Goal: Task Accomplishment & Management: Manage account settings

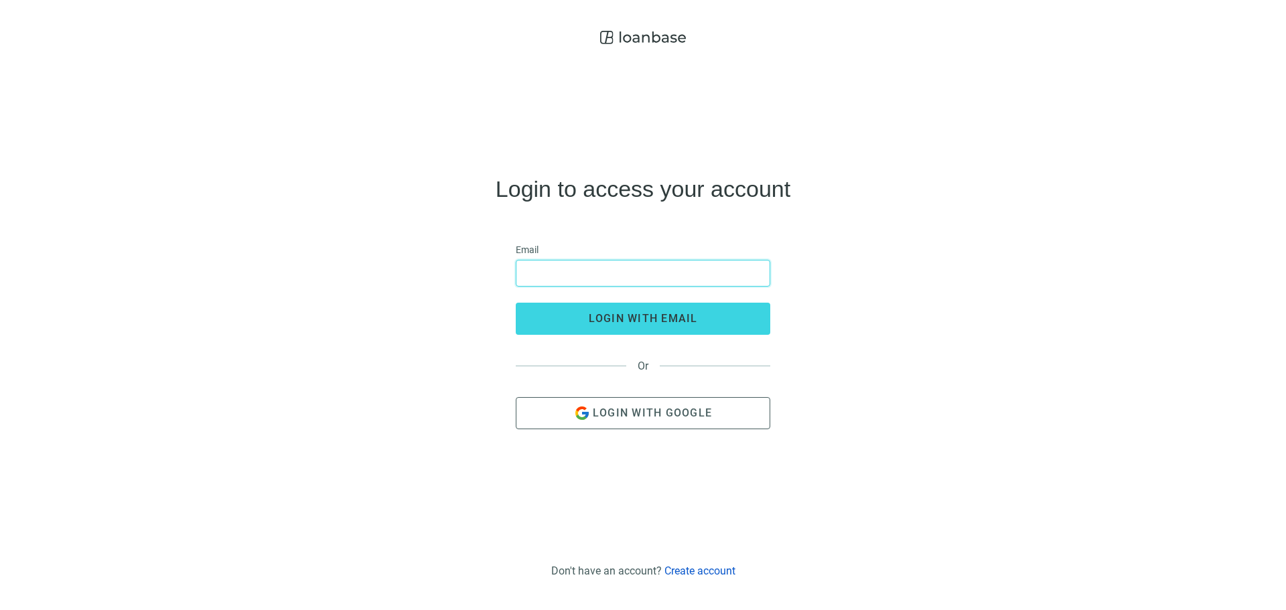
drag, startPoint x: 625, startPoint y: 272, endPoint x: 615, endPoint y: 273, distance: 10.1
click at [625, 272] on input "email" at bounding box center [642, 272] width 237 height 25
type input "**********"
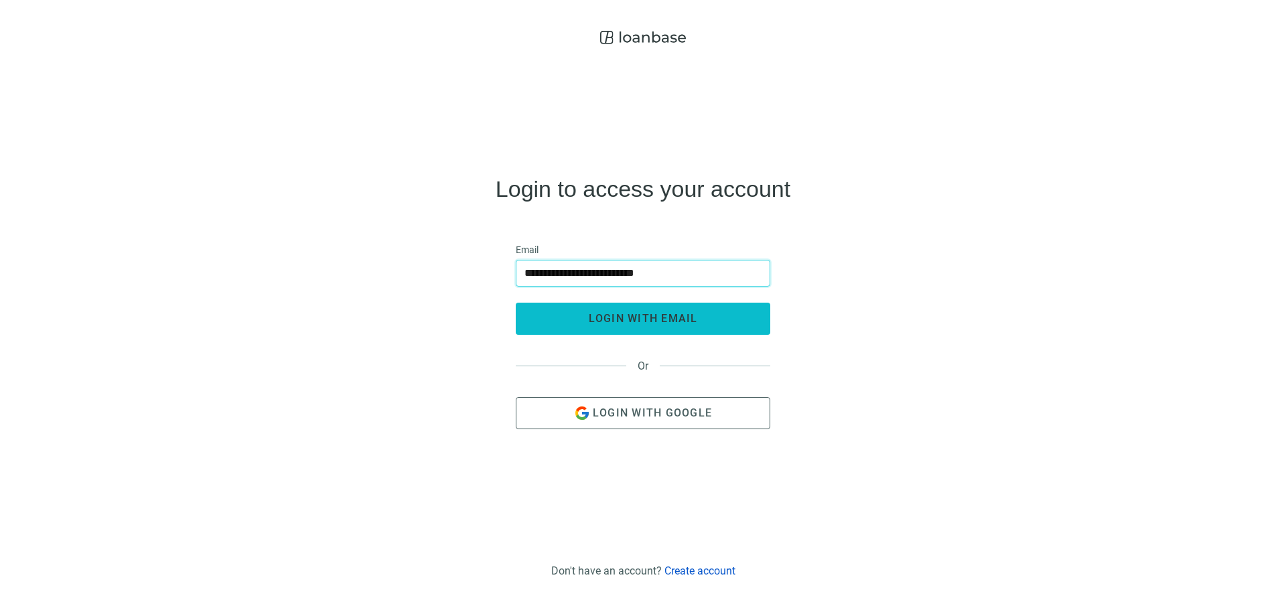
click at [650, 313] on span "login with email" at bounding box center [643, 318] width 109 height 13
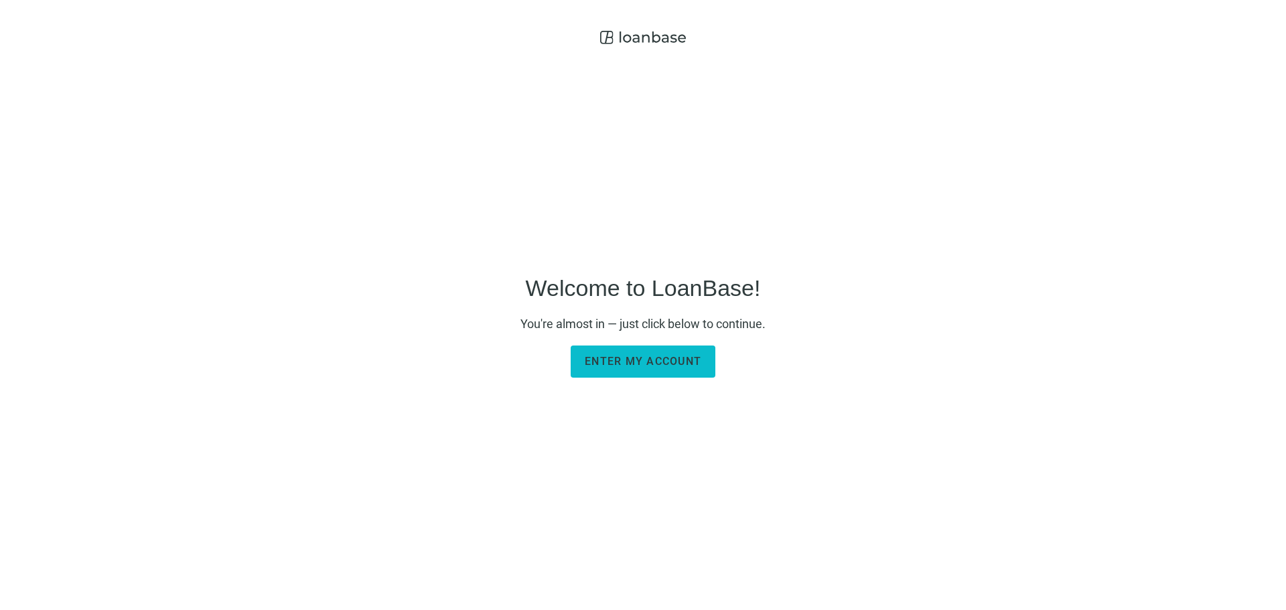
click at [691, 354] on button "Enter my account" at bounding box center [643, 362] width 145 height 32
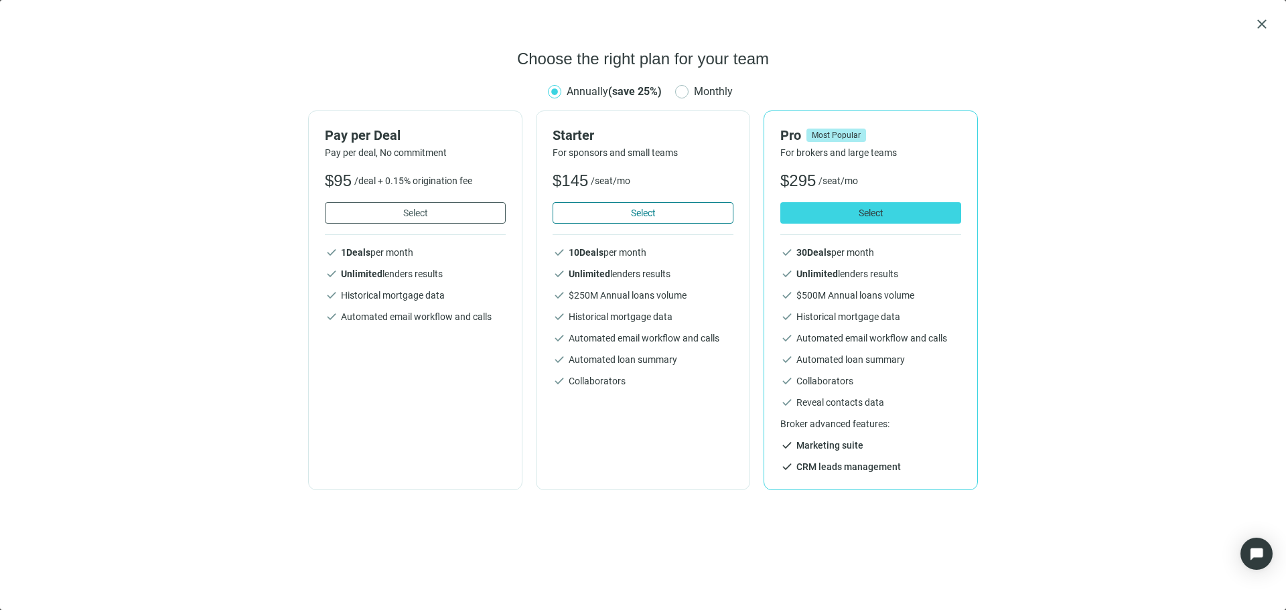
click at [643, 213] on span "Select" at bounding box center [643, 213] width 25 height 11
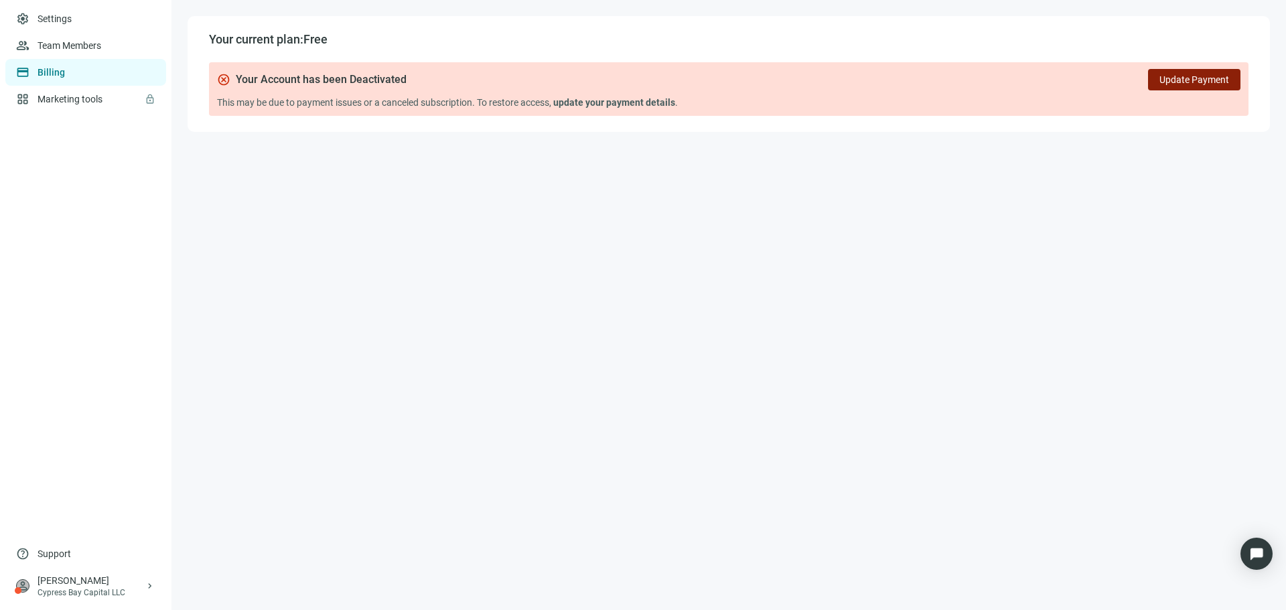
click at [1164, 76] on span "Update Payment" at bounding box center [1194, 79] width 70 height 11
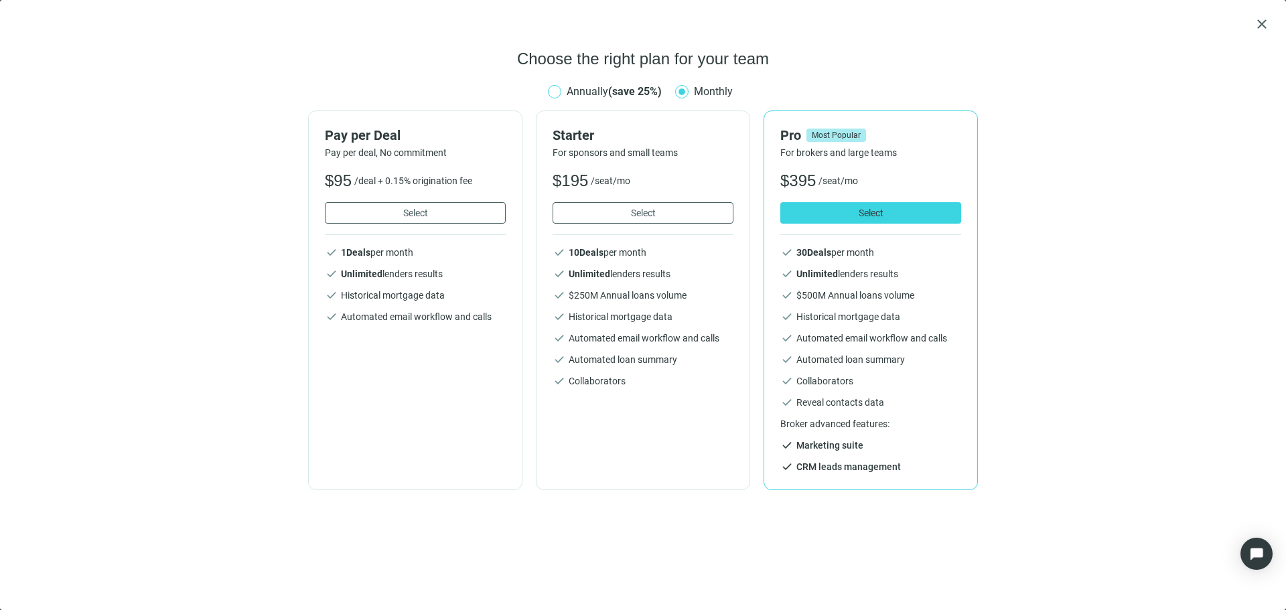
click at [626, 98] on span "Annually (save 25%)" at bounding box center [614, 91] width 106 height 17
click at [666, 90] on span "Annually (save 25%)" at bounding box center [614, 91] width 106 height 17
click at [673, 90] on div "Annually (save 25%) Monthly" at bounding box center [643, 91] width 190 height 17
click at [650, 90] on b "(save 25%)" at bounding box center [635, 91] width 54 height 13
click at [432, 214] on button "Select" at bounding box center [415, 212] width 181 height 21
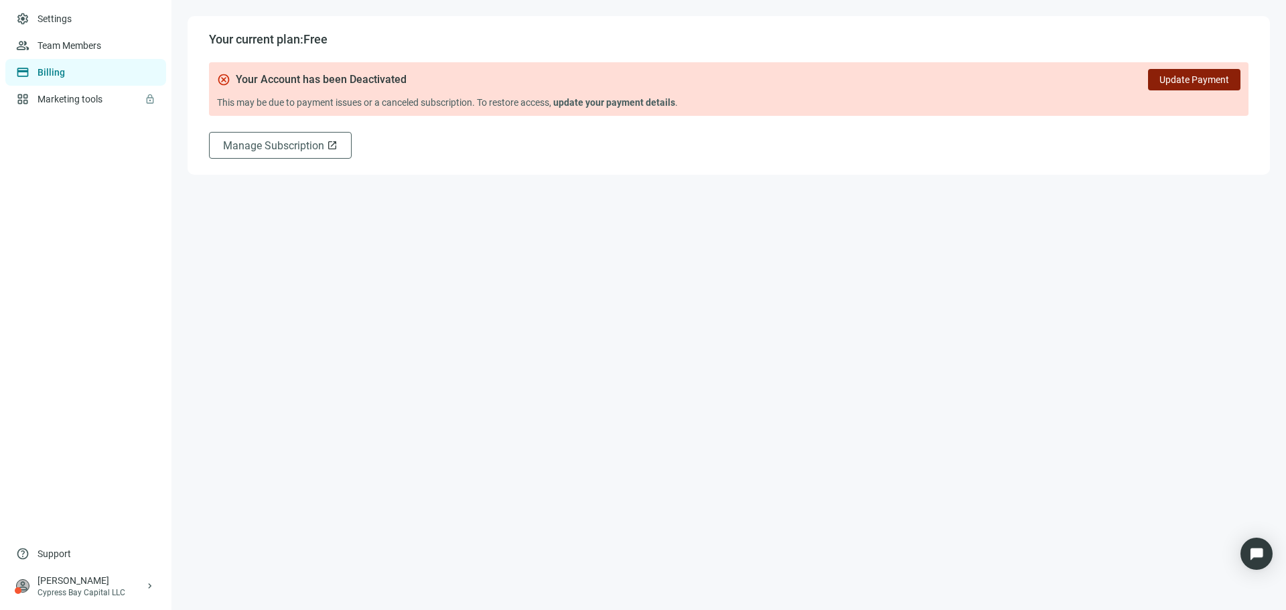
click at [1211, 78] on span "Update Payment" at bounding box center [1194, 79] width 70 height 11
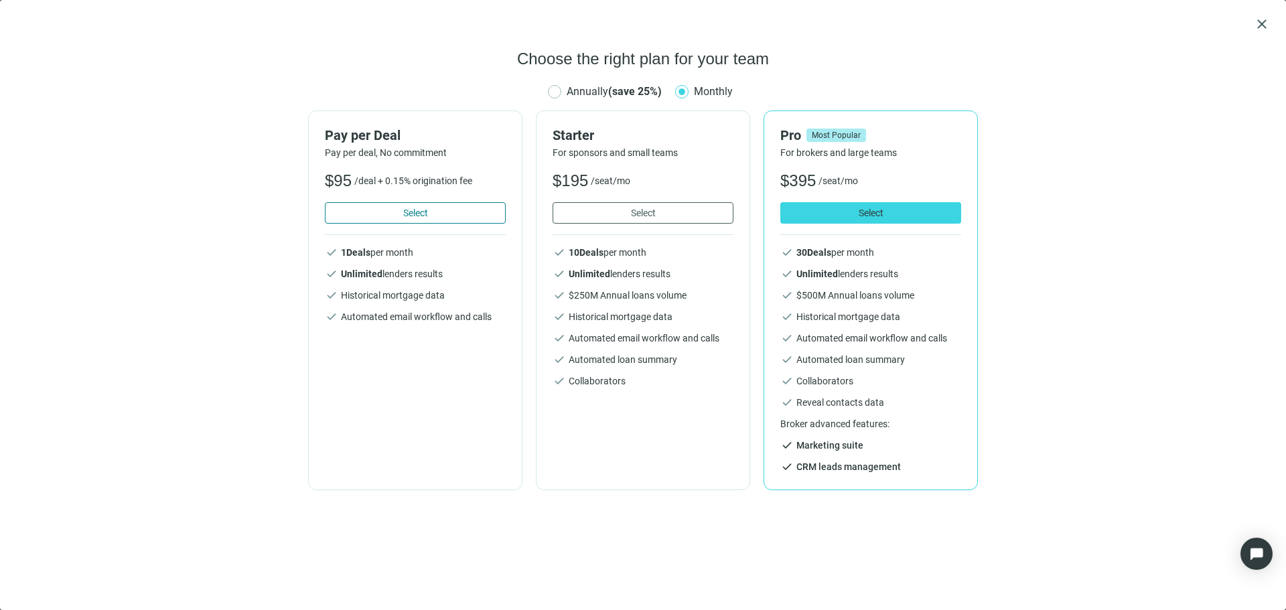
click at [458, 214] on button "Select" at bounding box center [415, 212] width 181 height 21
click at [435, 220] on button "Select" at bounding box center [415, 212] width 181 height 21
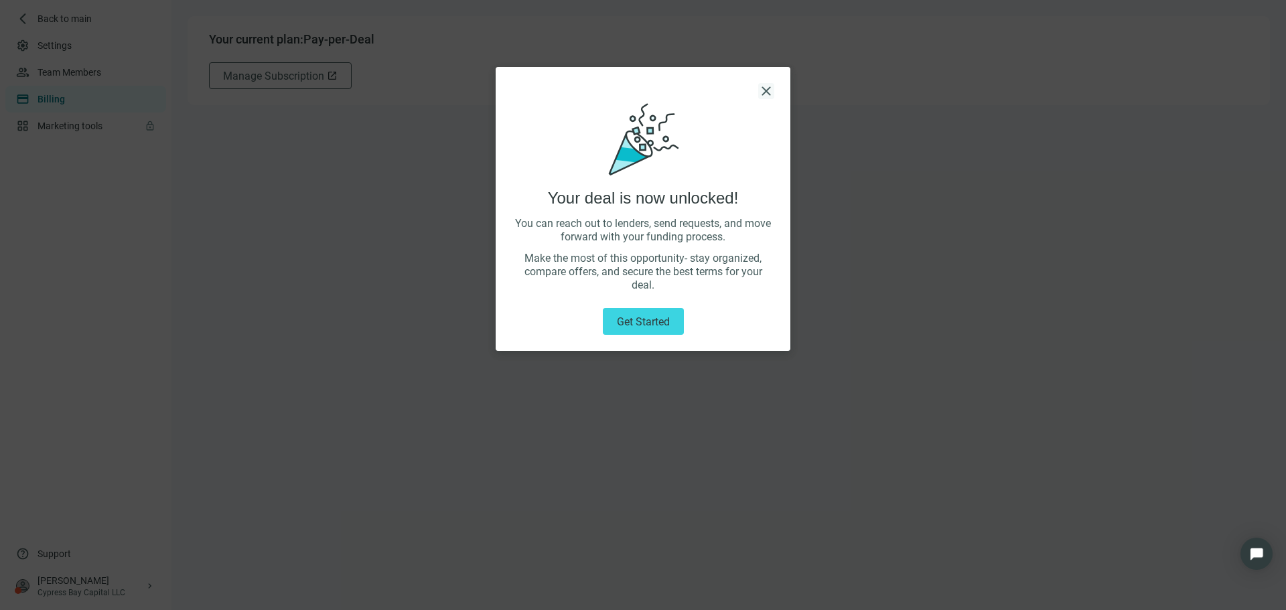
click at [773, 91] on span "close" at bounding box center [766, 91] width 16 height 16
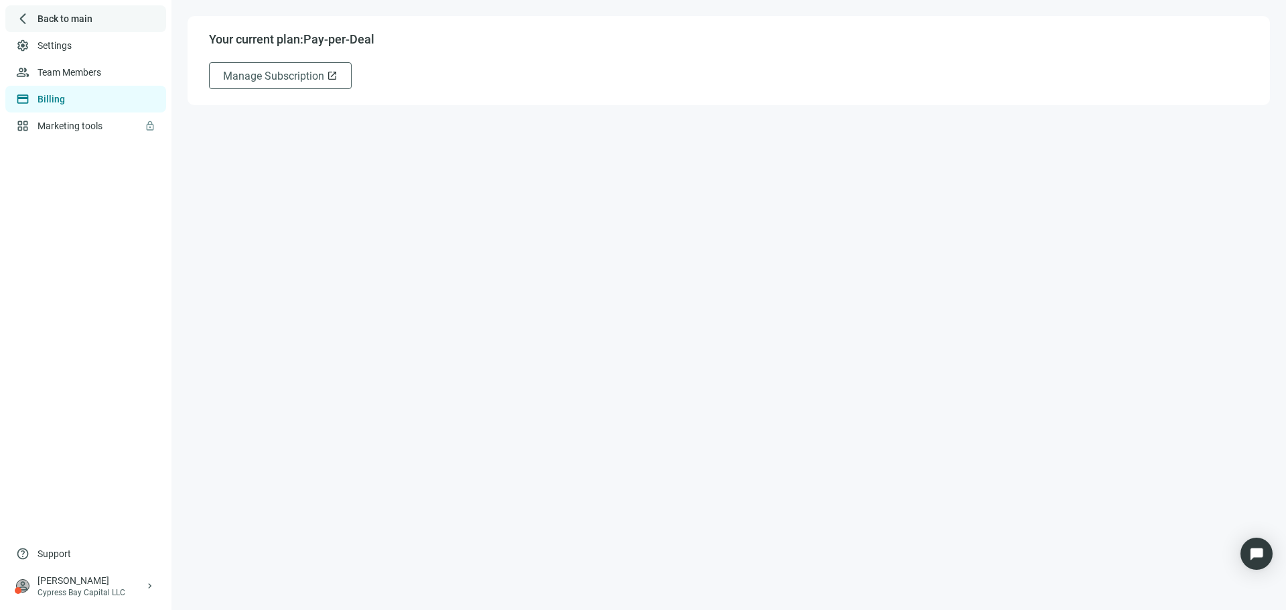
click at [60, 19] on span "Back to main" at bounding box center [64, 18] width 55 height 13
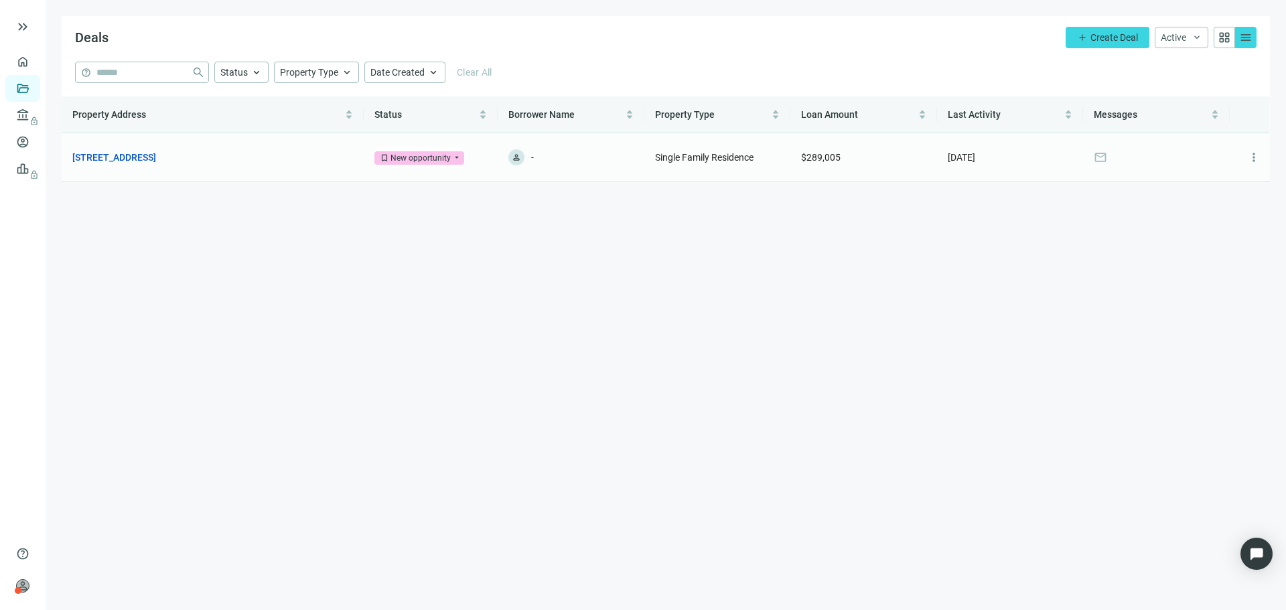
click at [452, 156] on span "bookmark New opportunity" at bounding box center [419, 157] width 90 height 13
click at [33, 66] on link "Overview" at bounding box center [53, 61] width 40 height 11
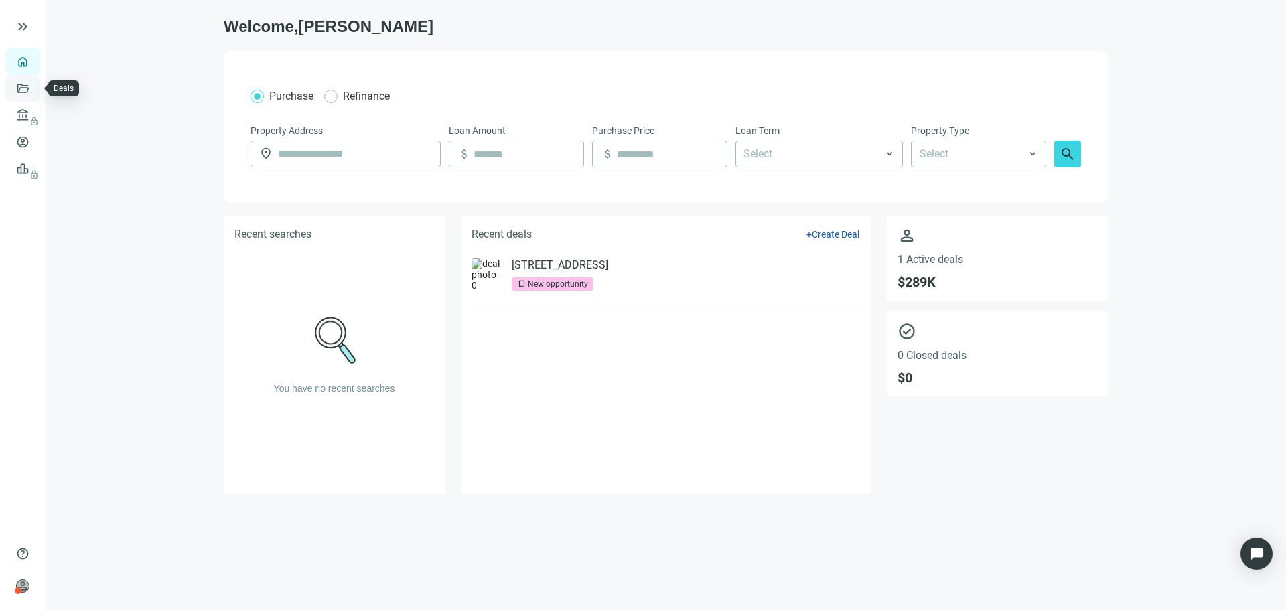
click at [33, 91] on link "Deals" at bounding box center [45, 88] width 24 height 11
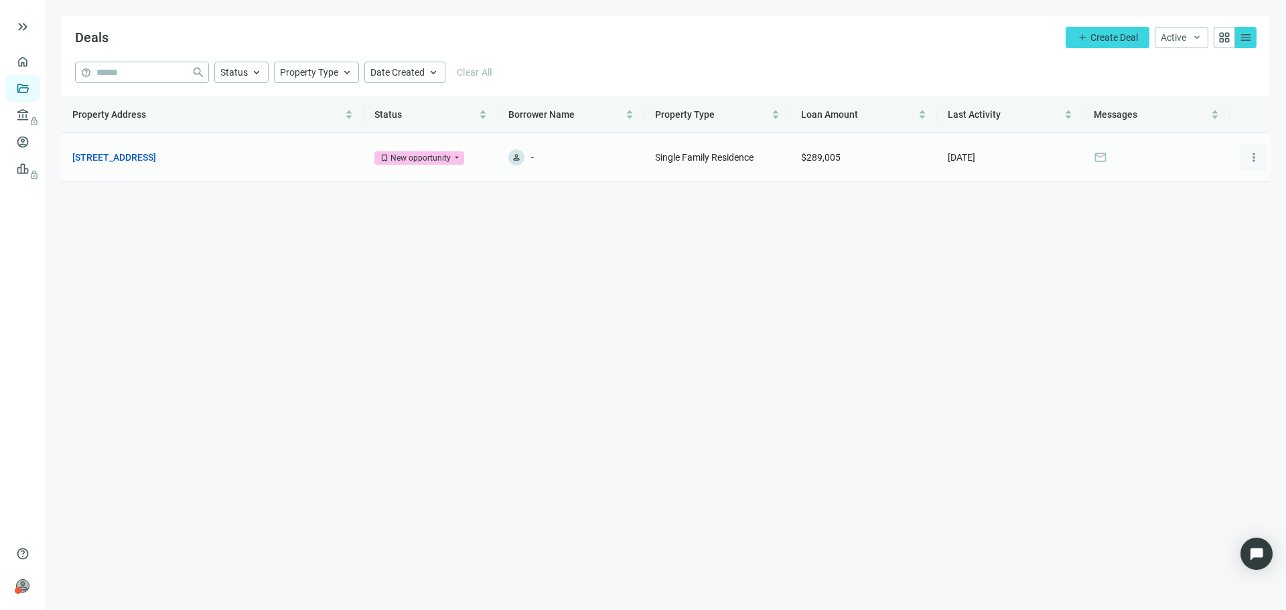
click at [1250, 158] on span "more_vert" at bounding box center [1253, 157] width 13 height 13
click at [1252, 160] on span "more_vert" at bounding box center [1253, 157] width 13 height 13
click at [33, 66] on link "Overview" at bounding box center [53, 61] width 40 height 11
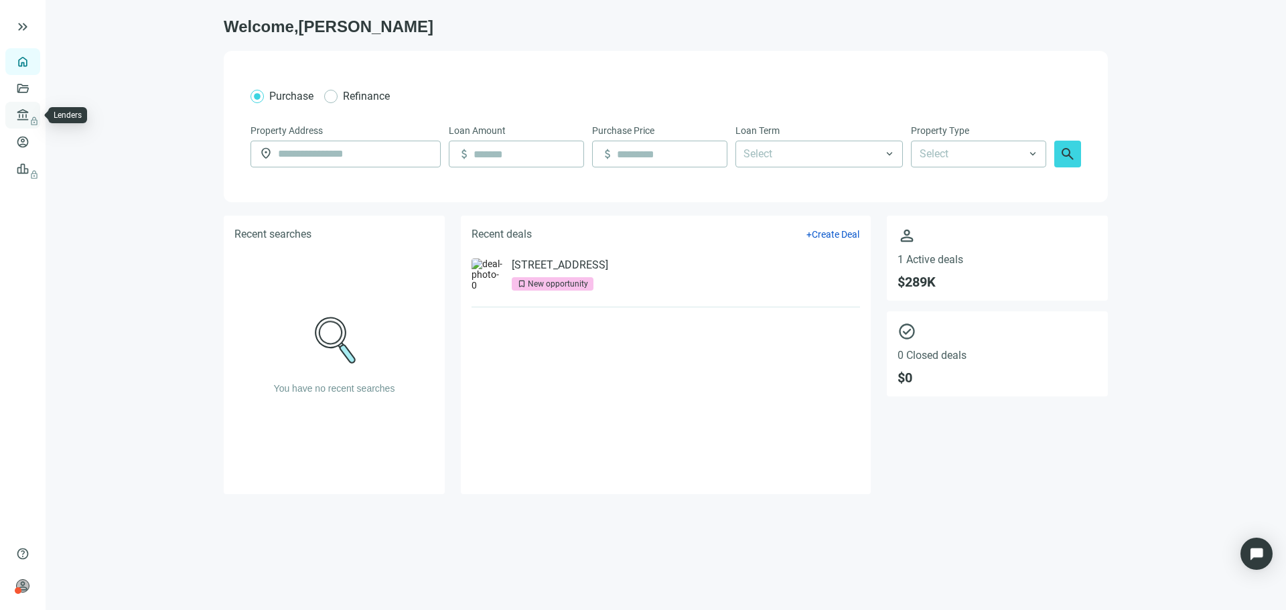
click at [24, 121] on span "lock" at bounding box center [24, 115] width 11 height 11
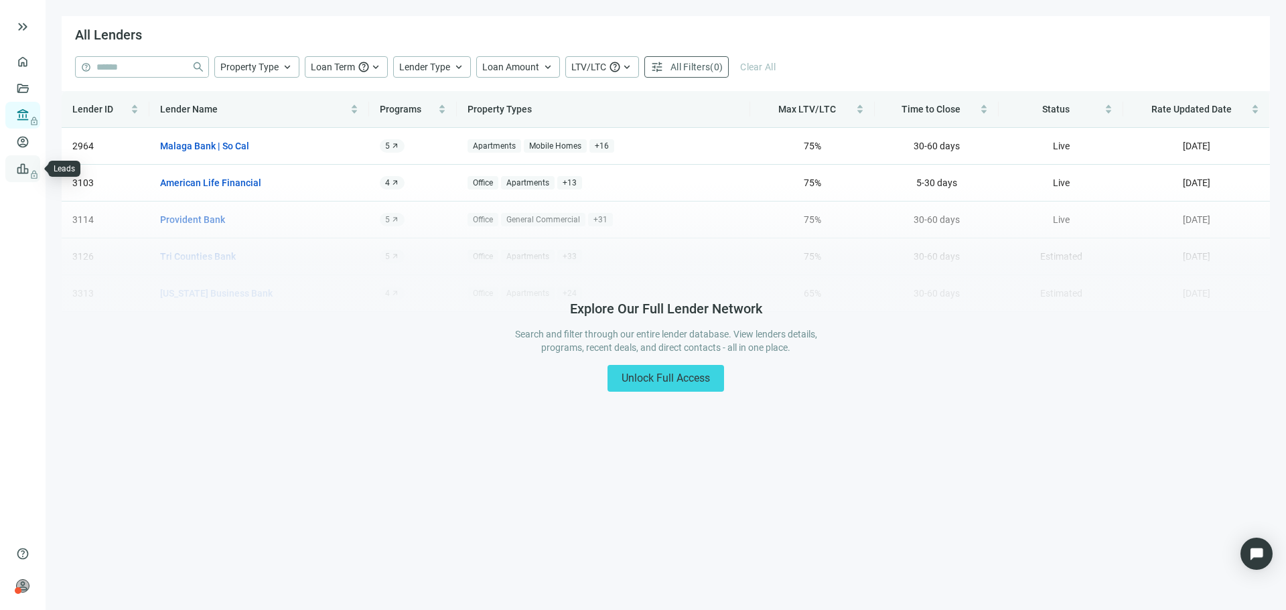
click at [26, 167] on span "lock" at bounding box center [24, 168] width 11 height 11
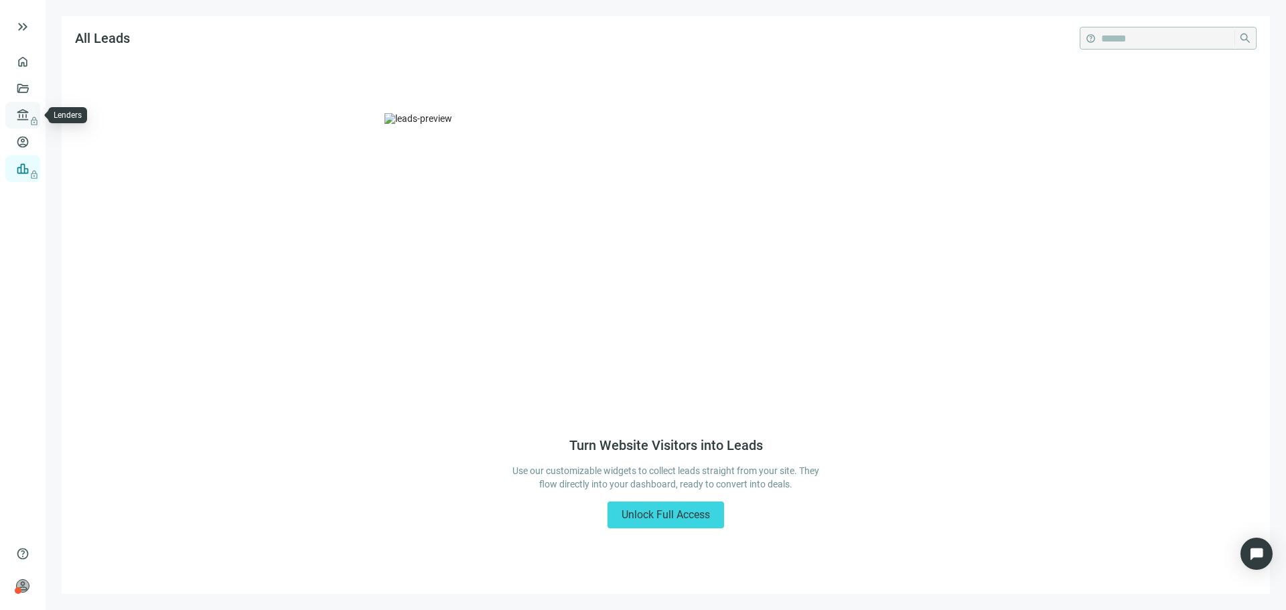
click at [33, 121] on link "Lenders lock" at bounding box center [50, 115] width 35 height 11
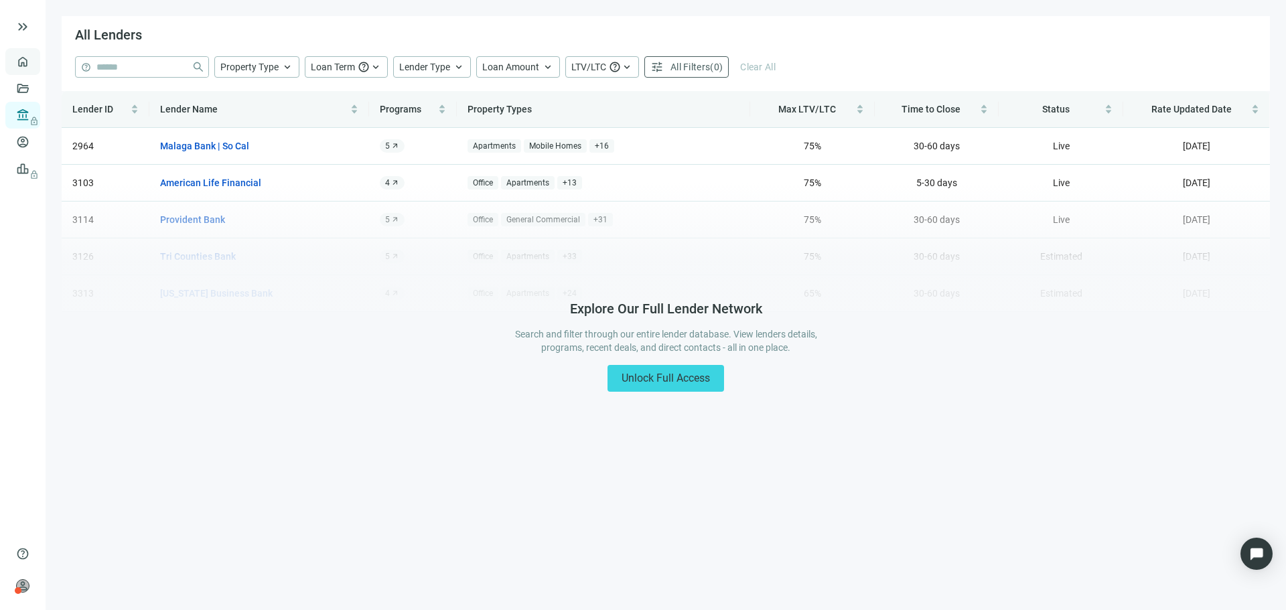
click at [33, 60] on link "Overview" at bounding box center [53, 61] width 40 height 11
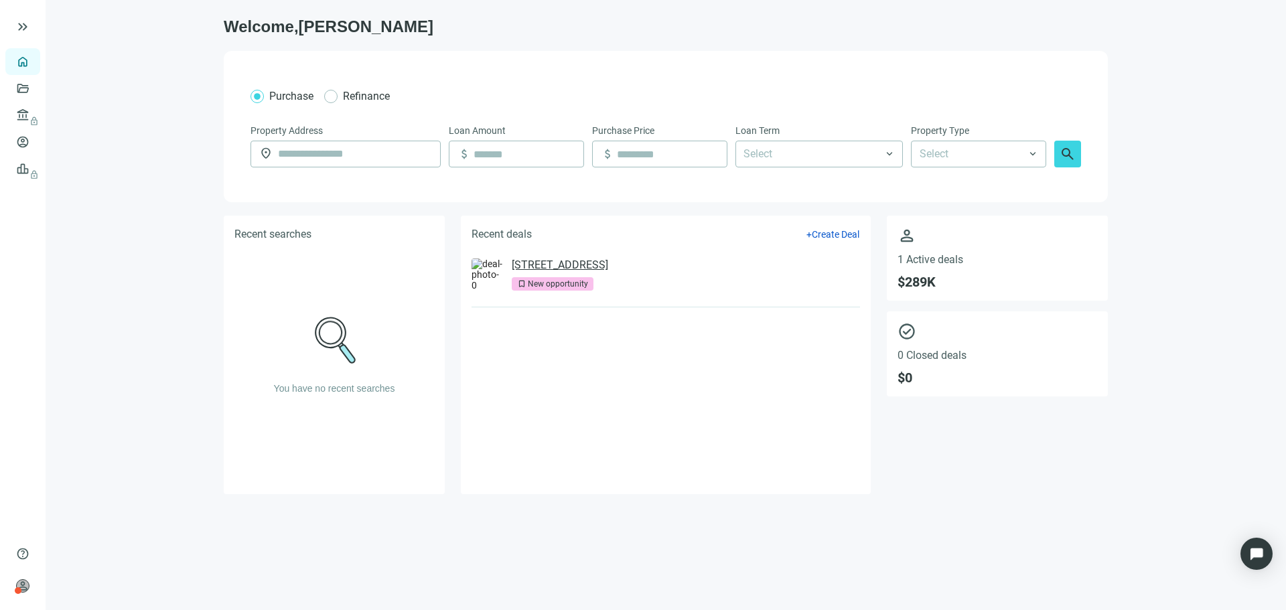
click at [608, 267] on link "[STREET_ADDRESS]" at bounding box center [560, 264] width 96 height 13
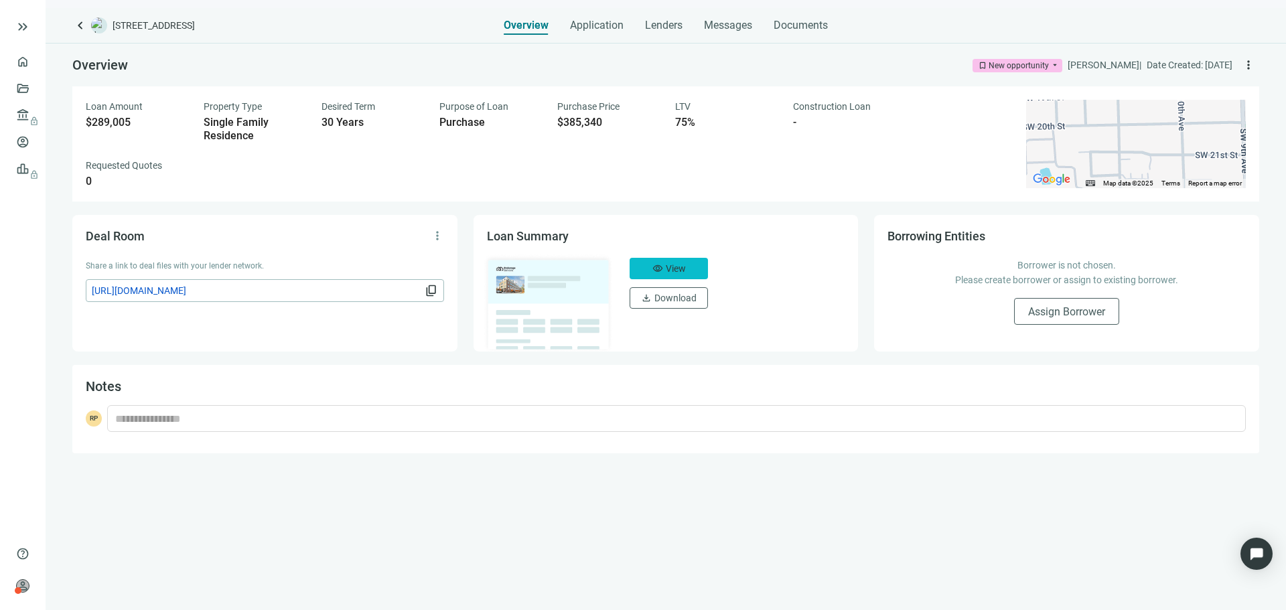
click at [668, 267] on span "View" at bounding box center [676, 268] width 20 height 11
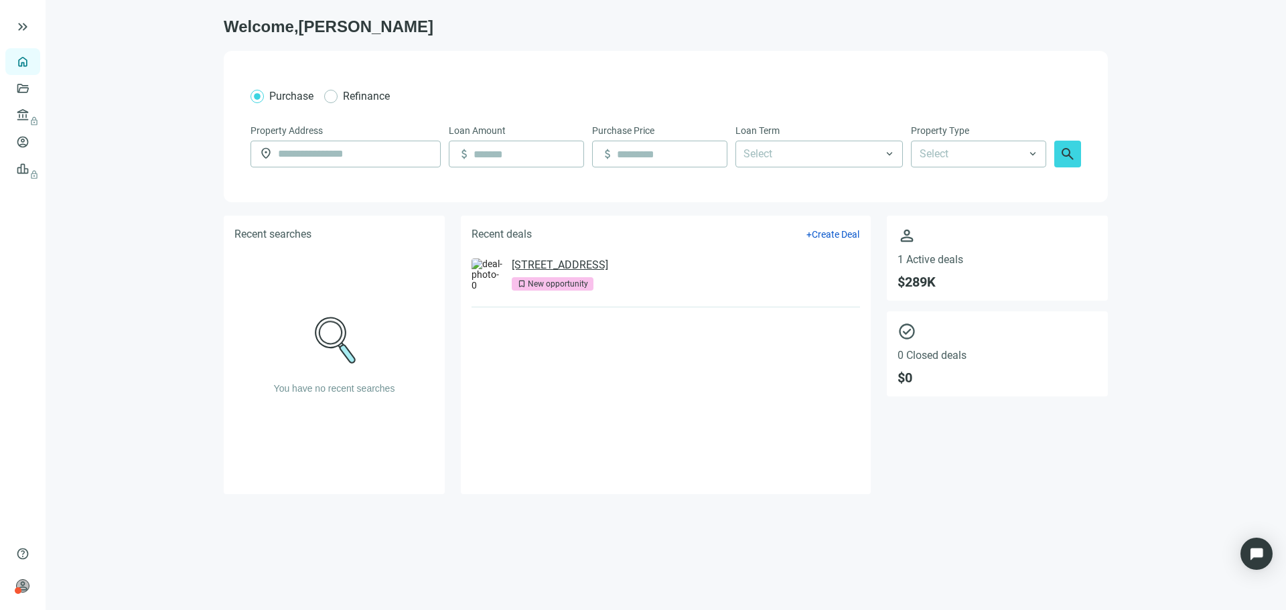
click at [608, 270] on link "[STREET_ADDRESS]" at bounding box center [560, 264] width 96 height 13
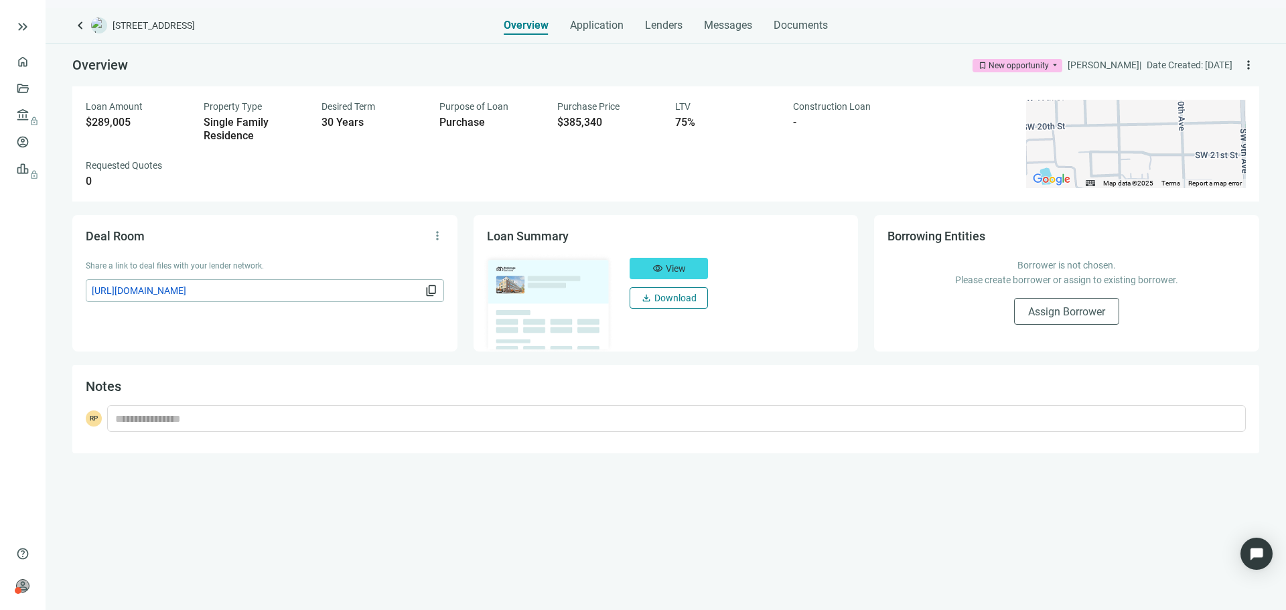
click at [682, 299] on span "Download" at bounding box center [675, 298] width 42 height 11
